Goal: Task Accomplishment & Management: Manage account settings

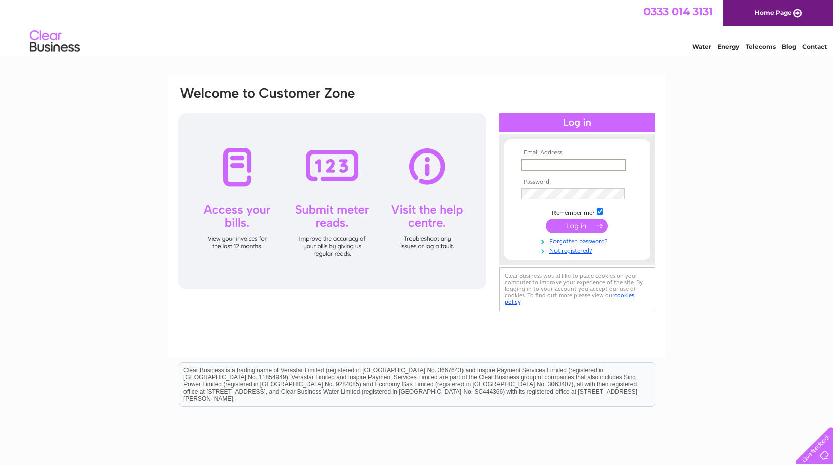
type input "info@cilfiegansawmill.com"
click at [578, 226] on input "submit" at bounding box center [577, 225] width 62 height 14
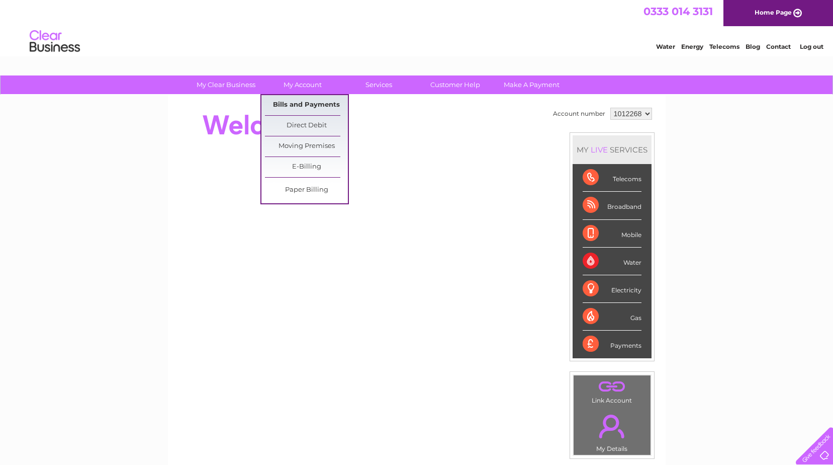
click at [306, 105] on link "Bills and Payments" at bounding box center [306, 105] width 83 height 20
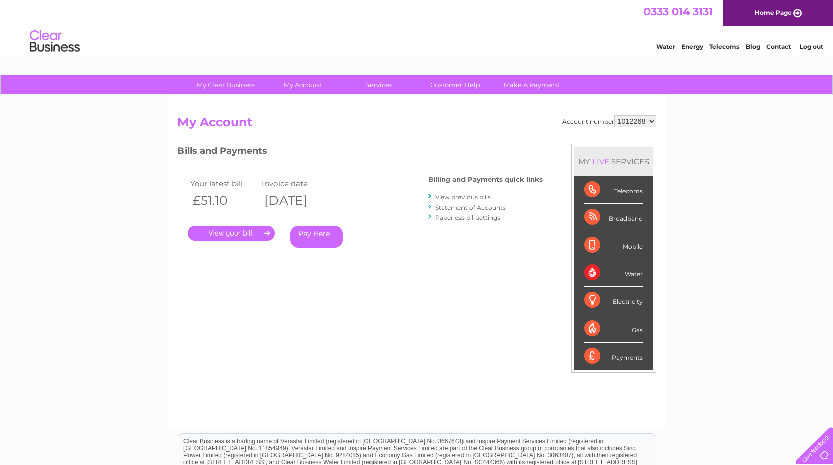
click at [226, 232] on link "." at bounding box center [232, 233] width 88 height 15
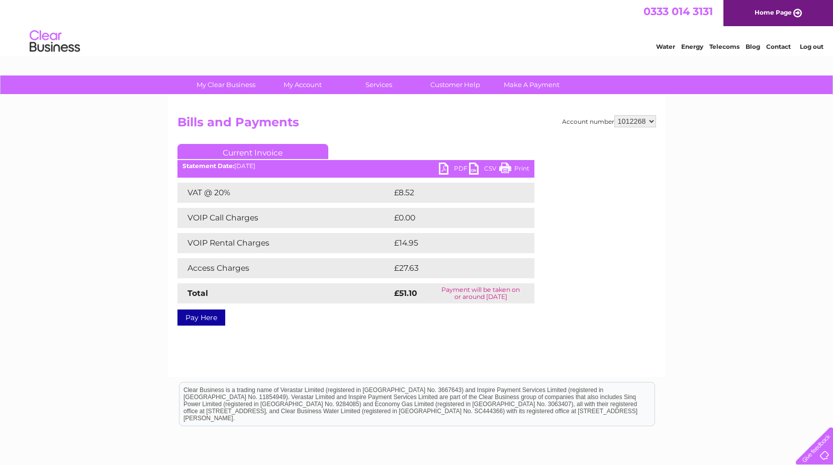
click at [443, 167] on link "PDF" at bounding box center [454, 169] width 30 height 15
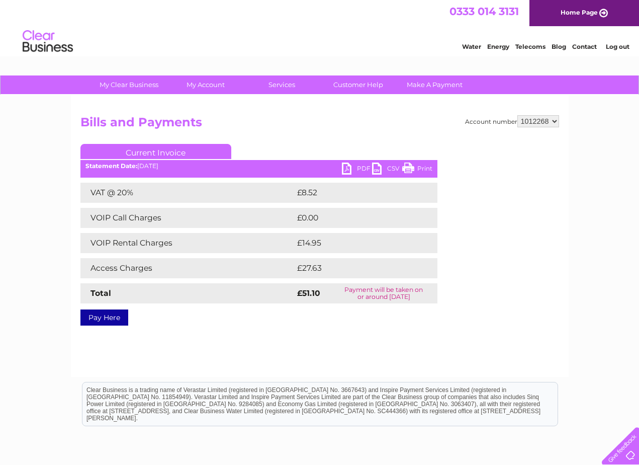
click at [616, 40] on div "Water Energy Telecoms Blog Contact Log out" at bounding box center [540, 42] width 197 height 21
click at [617, 44] on link "Log out" at bounding box center [618, 47] width 24 height 8
